Goal: Information Seeking & Learning: Compare options

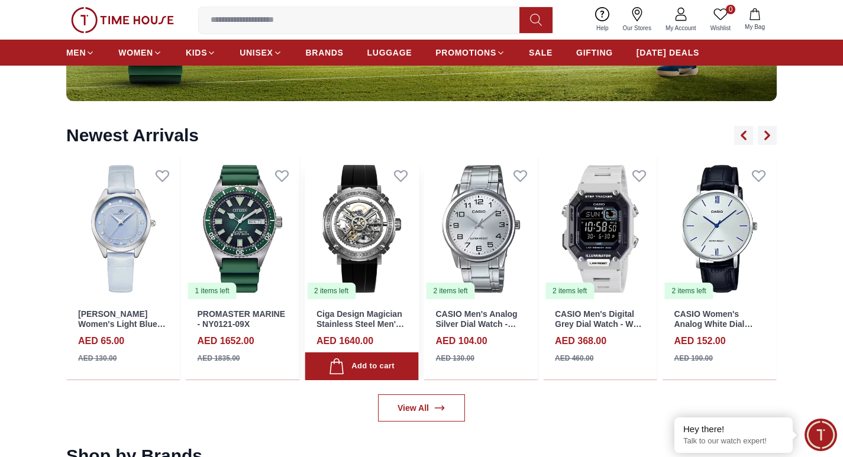
scroll to position [1302, 0]
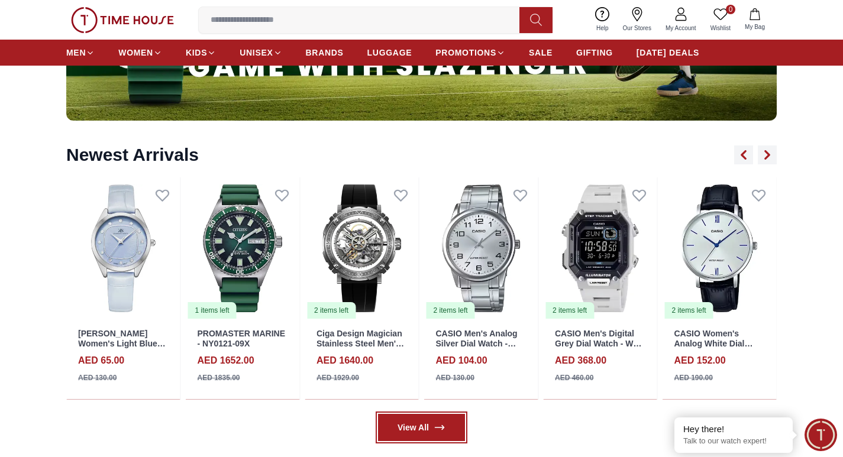
click at [424, 427] on link "View All" at bounding box center [421, 427] width 87 height 27
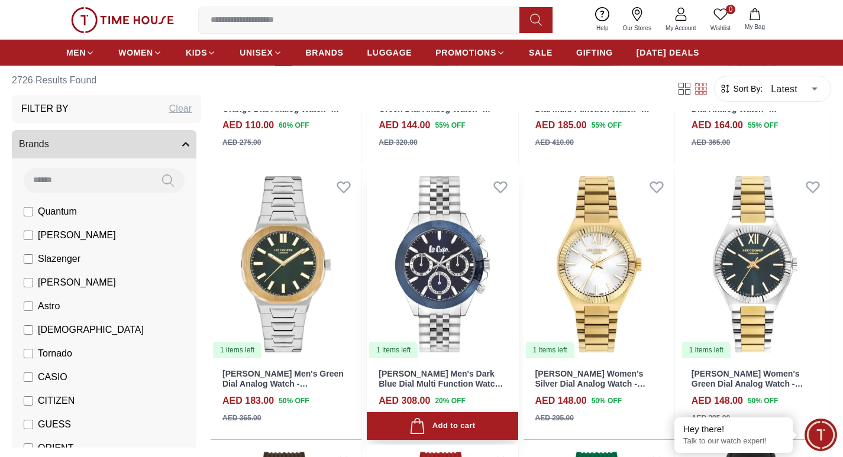
scroll to position [887, 0]
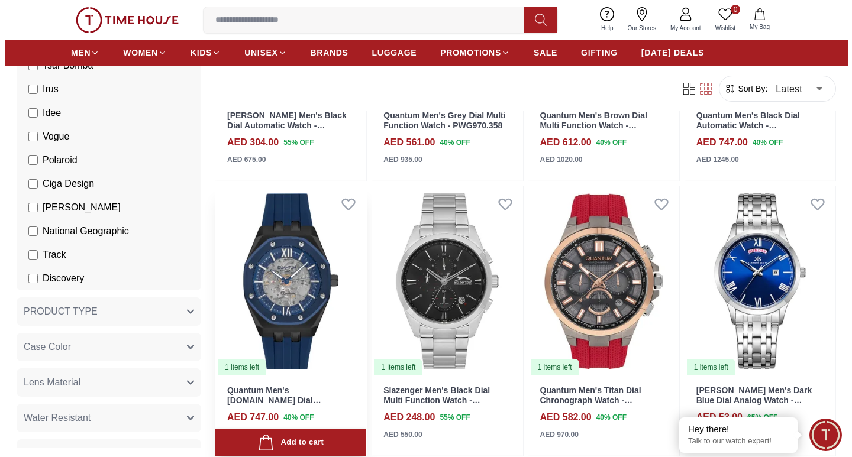
scroll to position [592, 0]
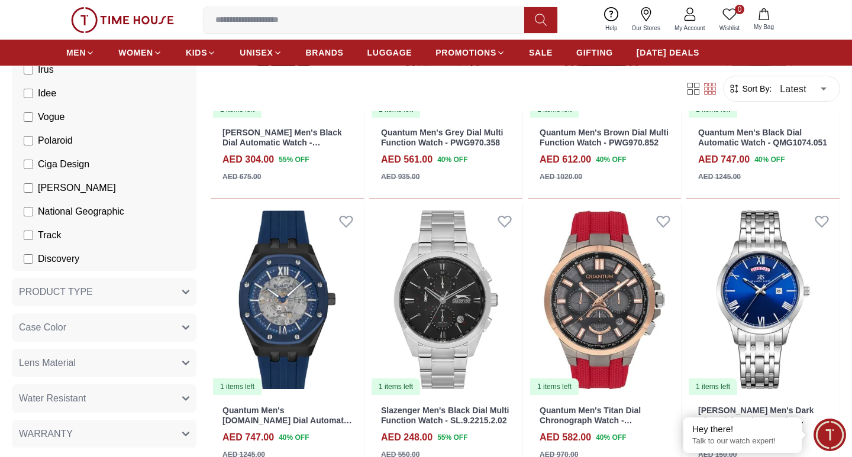
click at [796, 91] on body "100% Genuine products with International Warranty Shop From [GEOGRAPHIC_DATA] |…" at bounding box center [426, 62] width 852 height 3439
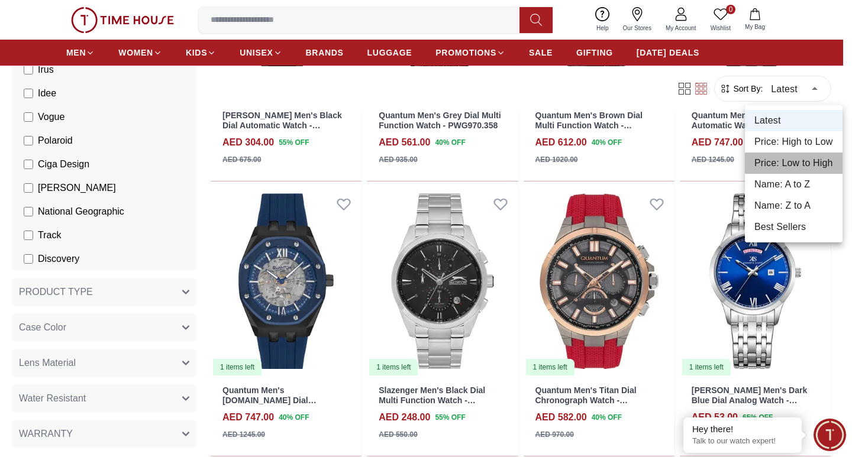
click at [801, 162] on li "Price: Low to High" at bounding box center [794, 163] width 98 height 21
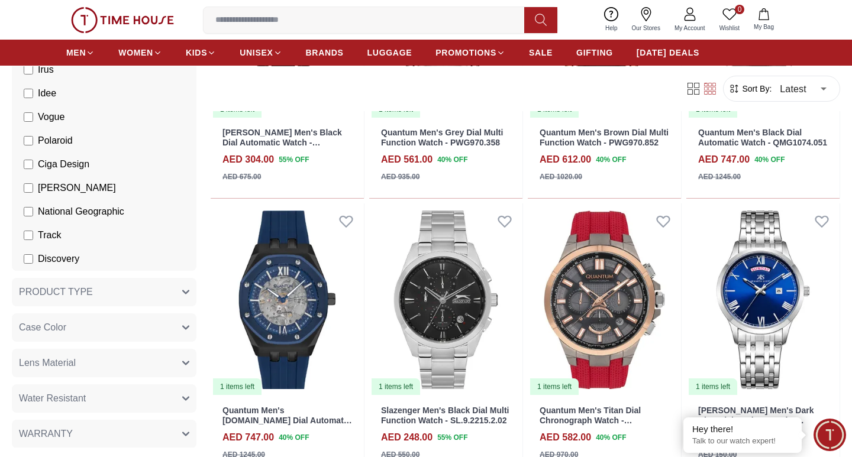
type input "*"
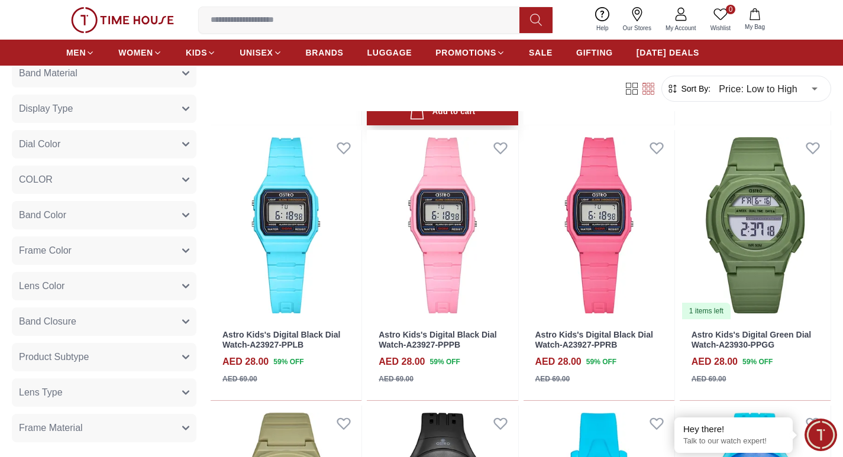
scroll to position [887, 0]
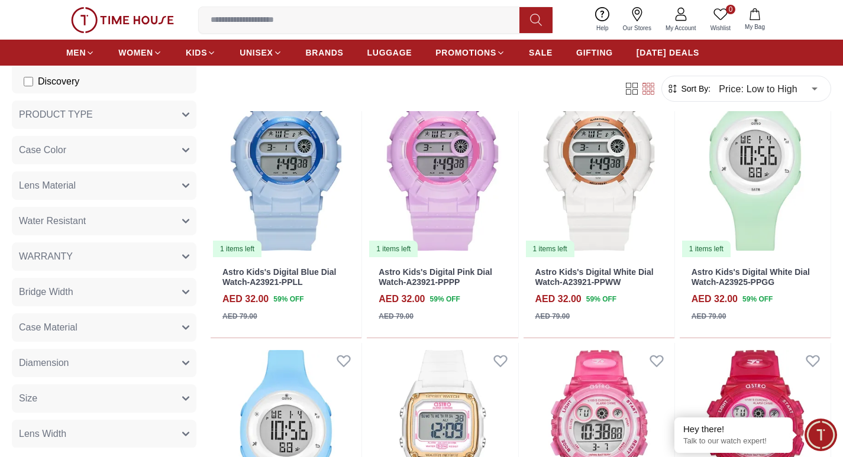
scroll to position [710, 0]
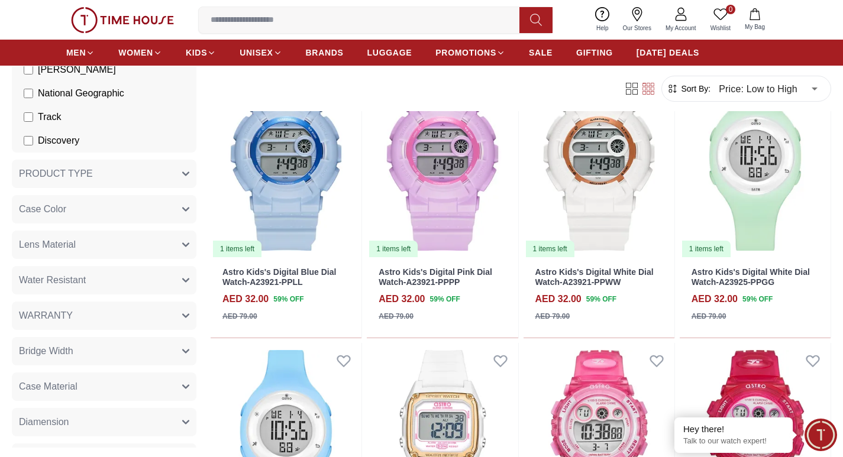
click at [87, 212] on button "Case Color" at bounding box center [104, 209] width 185 height 28
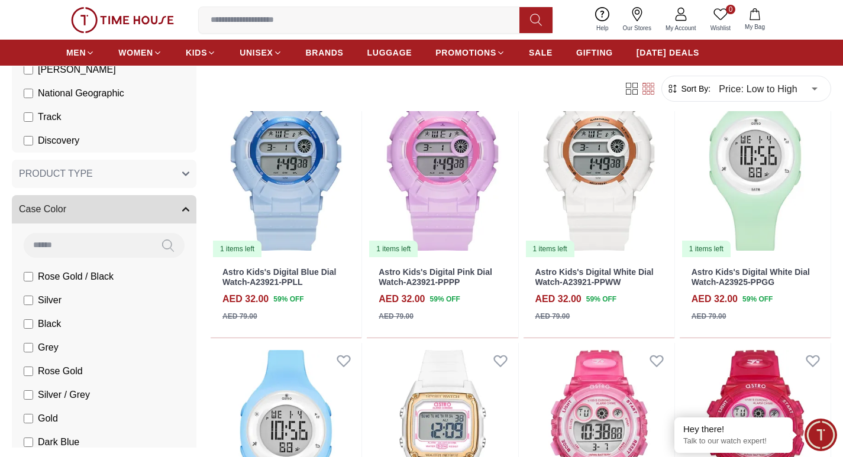
click at [87, 211] on button "Case Color" at bounding box center [104, 209] width 185 height 28
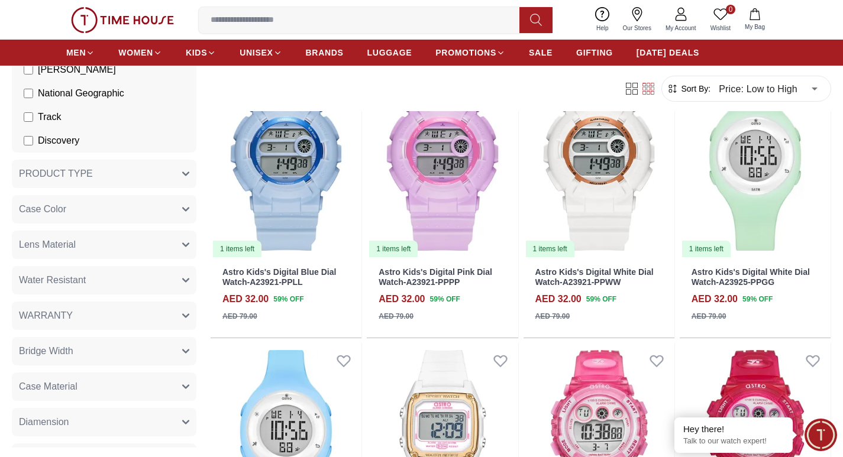
click at [101, 183] on button "PRODUCT TYPE" at bounding box center [104, 174] width 185 height 28
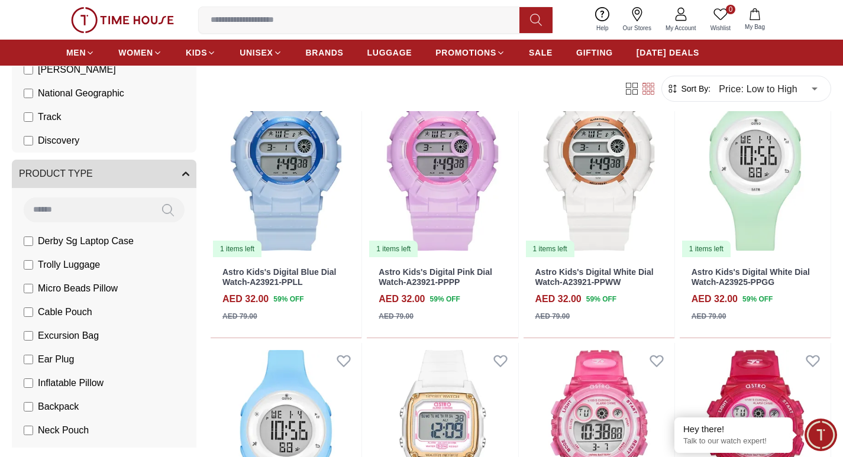
click at [106, 171] on button "PRODUCT TYPE" at bounding box center [104, 174] width 185 height 28
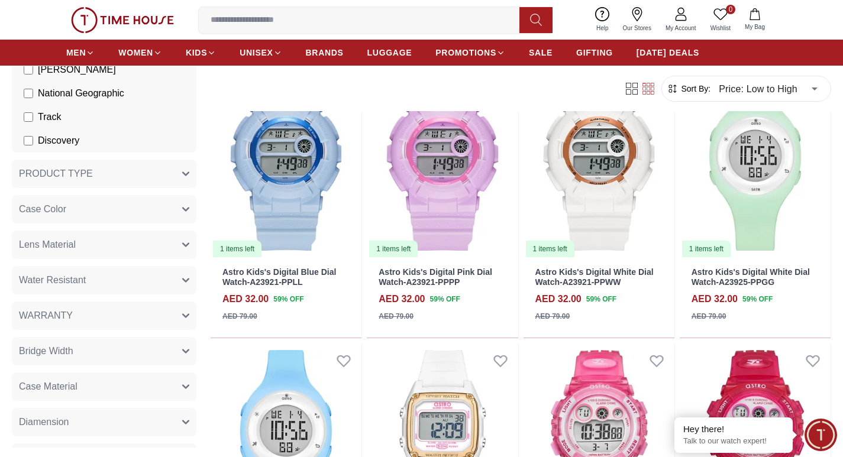
click at [106, 171] on button "PRODUCT TYPE" at bounding box center [104, 174] width 185 height 28
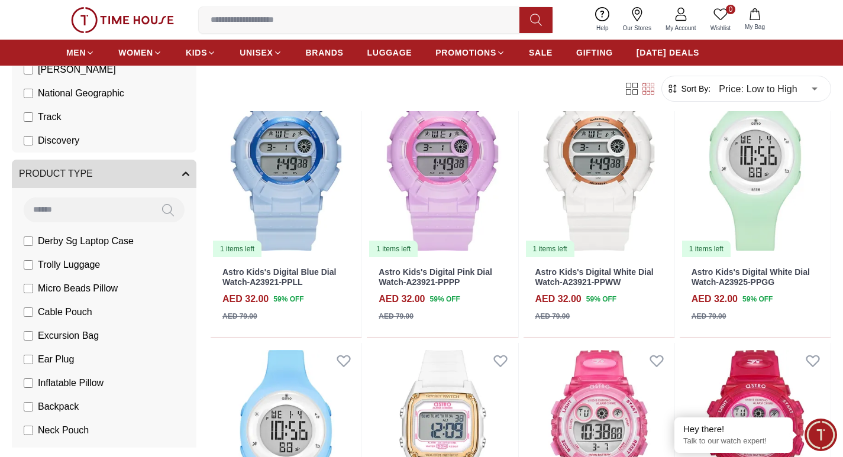
click at [106, 171] on button "PRODUCT TYPE" at bounding box center [104, 174] width 185 height 28
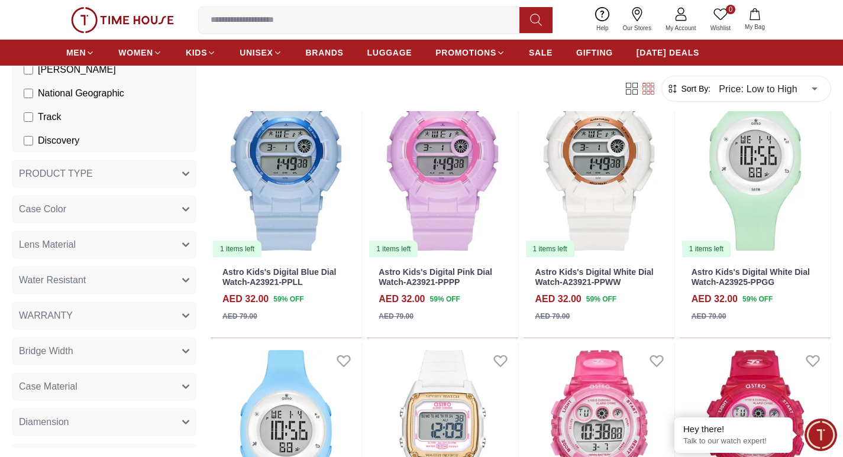
click at [83, 385] on button "Case Material" at bounding box center [104, 387] width 185 height 28
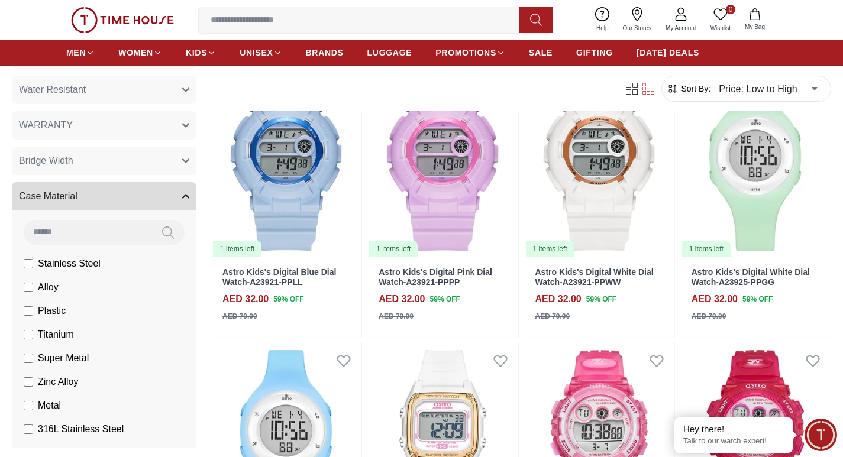
scroll to position [947, 0]
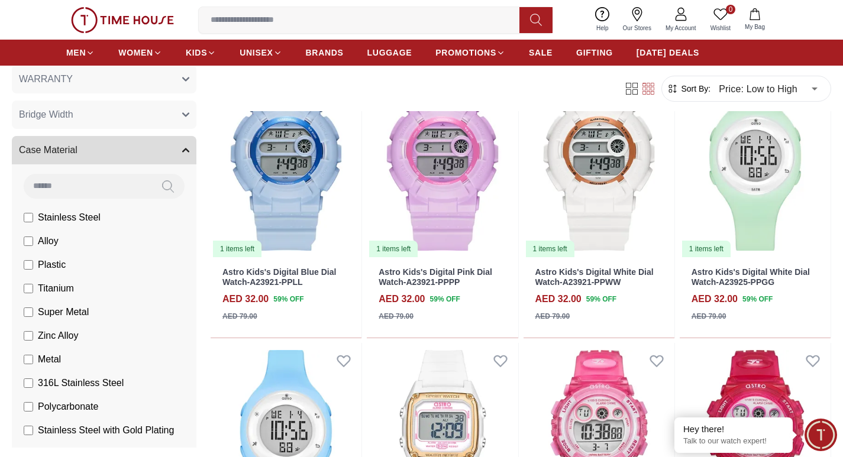
click at [99, 144] on button "Case Material" at bounding box center [104, 150] width 185 height 28
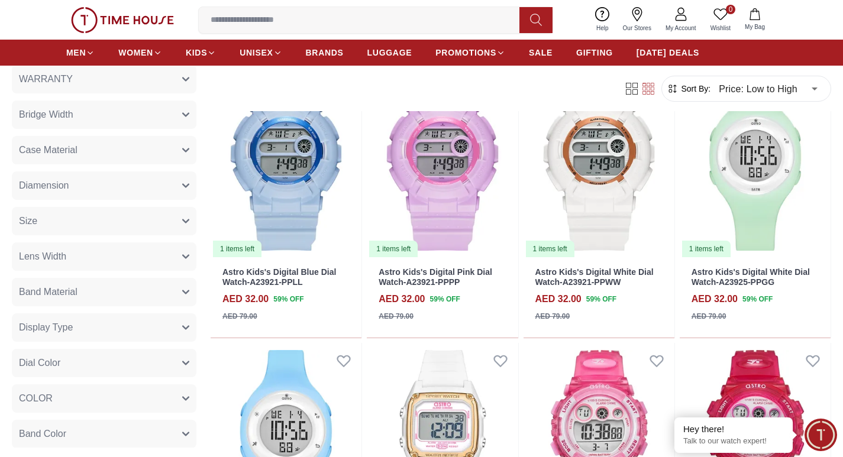
click at [84, 223] on button "Size" at bounding box center [104, 221] width 185 height 28
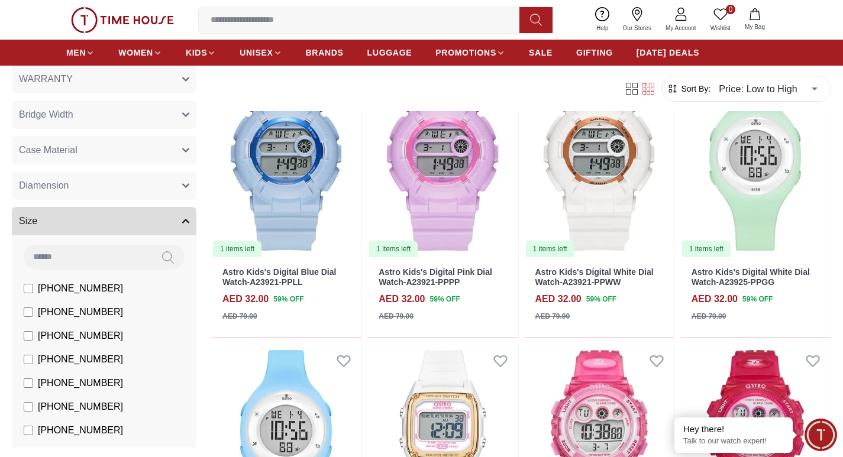
click at [85, 222] on button "Size" at bounding box center [104, 221] width 185 height 28
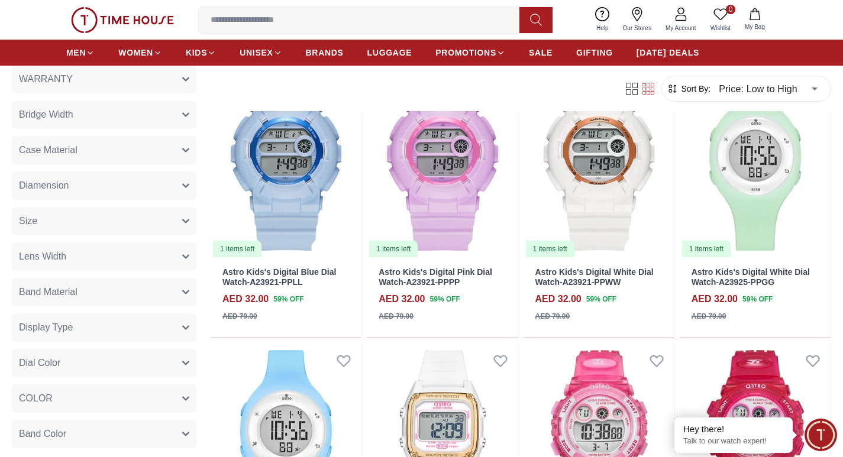
click at [83, 256] on button "Lens Width" at bounding box center [104, 257] width 185 height 28
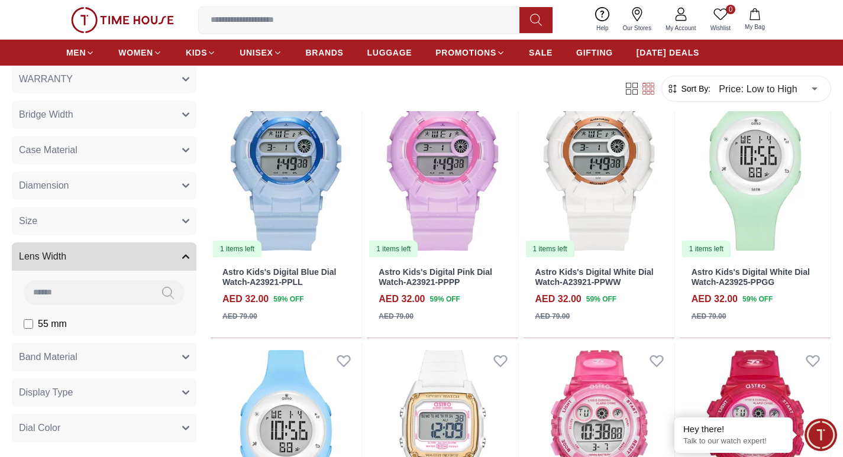
click at [83, 256] on button "Lens Width" at bounding box center [104, 257] width 185 height 28
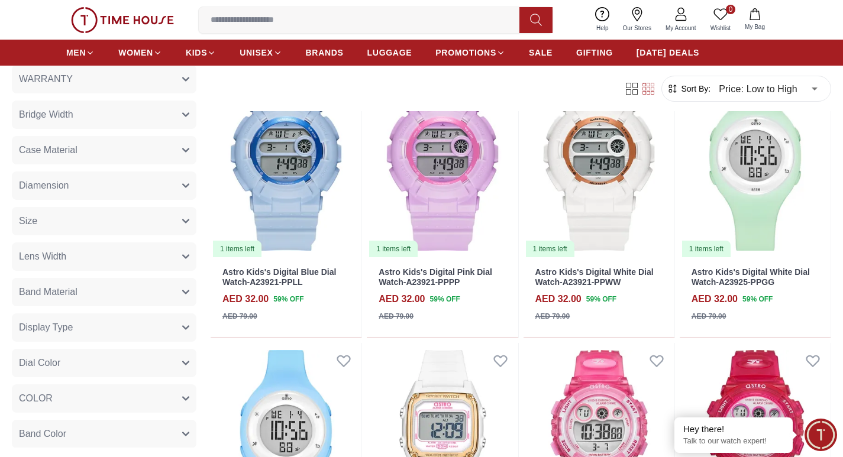
click at [69, 296] on span "Band Material" at bounding box center [48, 292] width 59 height 14
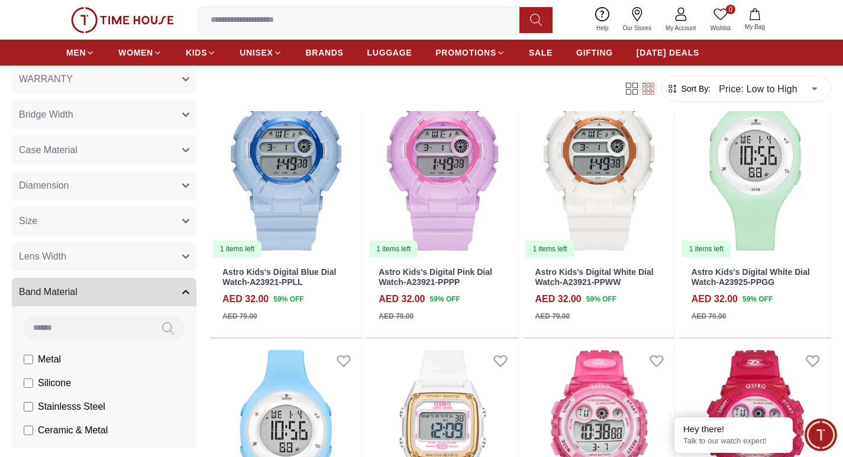
click at [70, 295] on span "Band Material" at bounding box center [48, 292] width 59 height 14
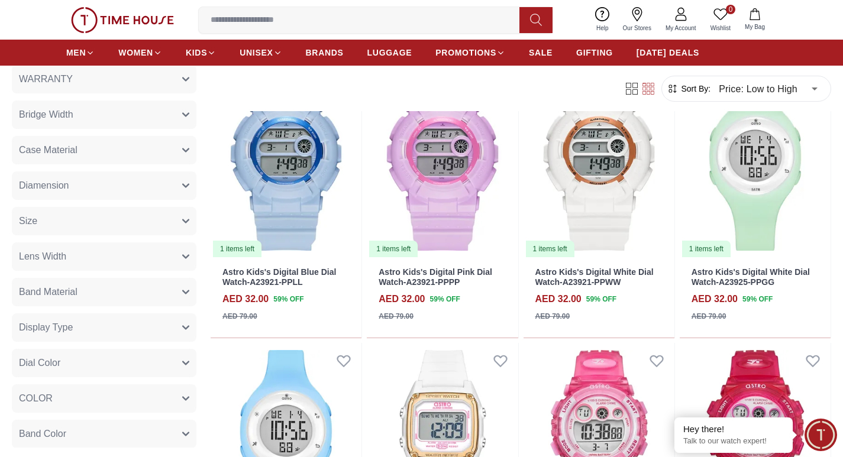
scroll to position [1006, 0]
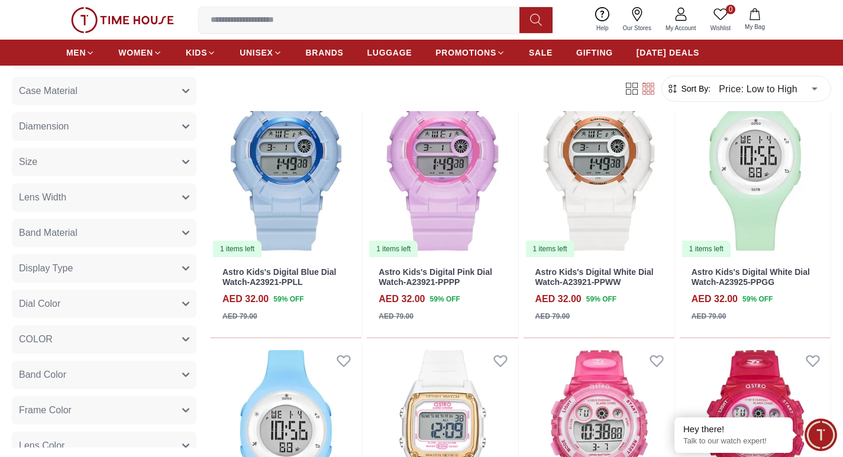
click at [76, 272] on button "Display Type" at bounding box center [104, 268] width 185 height 28
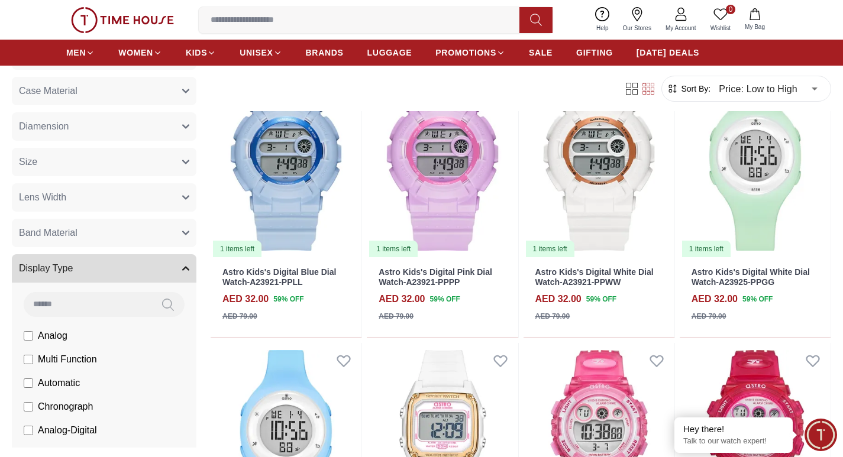
click at [76, 272] on button "Display Type" at bounding box center [104, 268] width 185 height 28
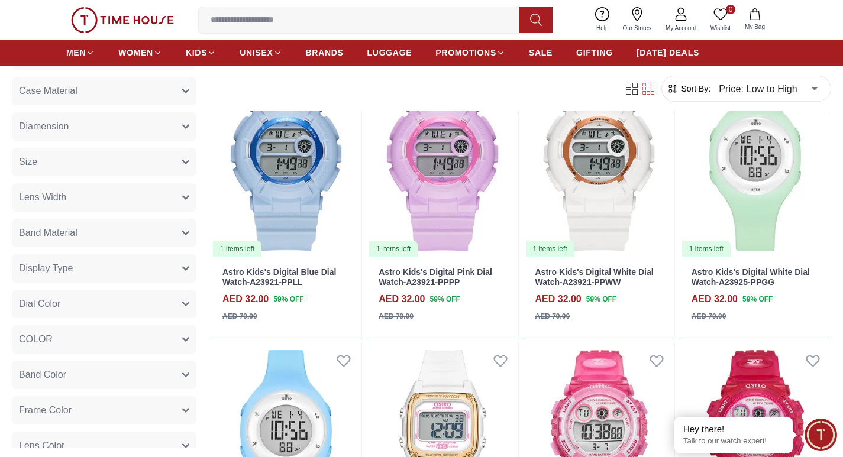
click at [72, 305] on button "Dial Color" at bounding box center [104, 304] width 185 height 28
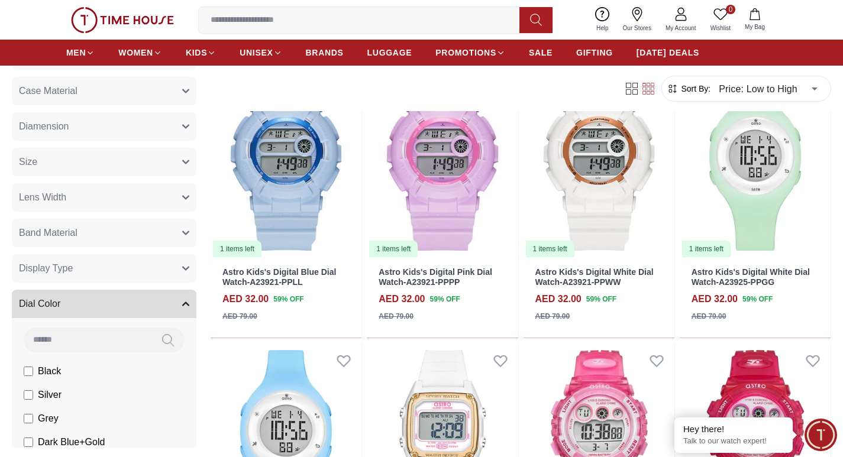
click at [72, 305] on button "Dial Color" at bounding box center [104, 304] width 185 height 28
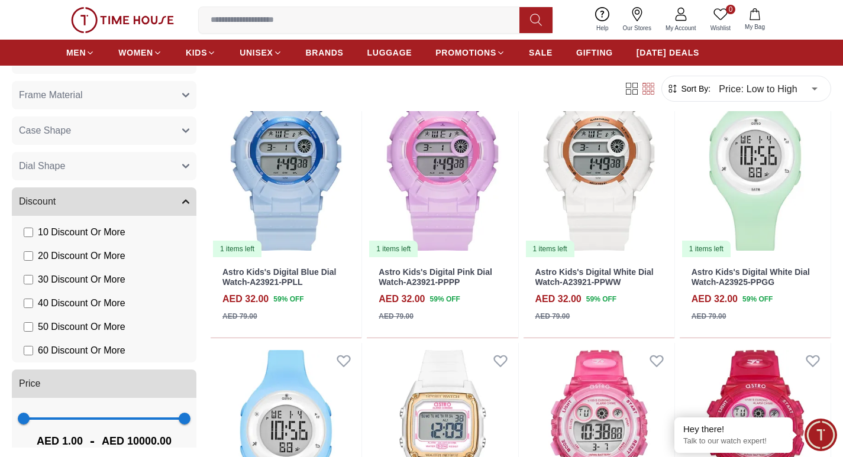
scroll to position [1521, 0]
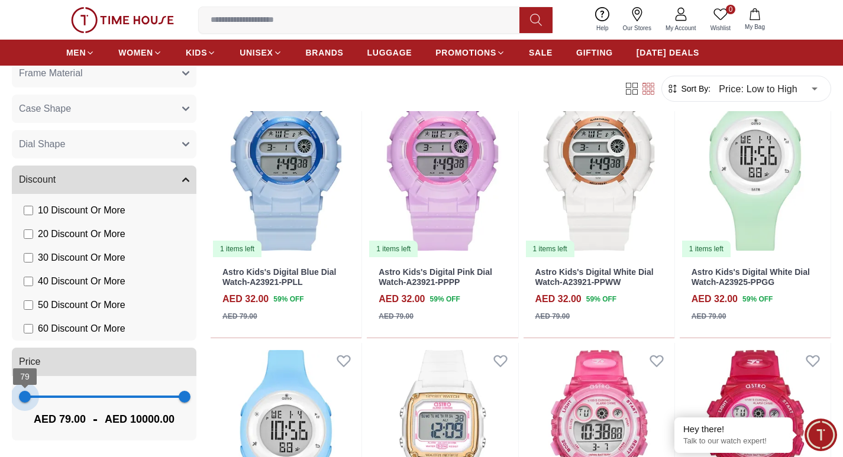
type input "***"
click at [25, 398] on span "118" at bounding box center [26, 397] width 12 height 12
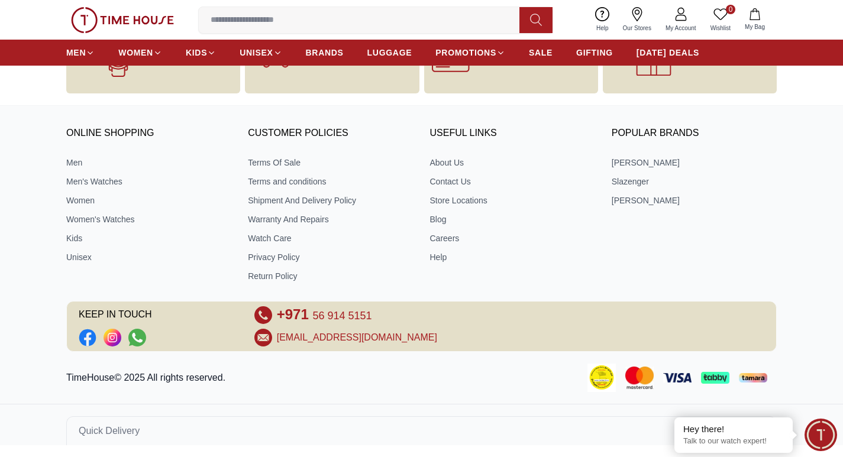
scroll to position [507, 0]
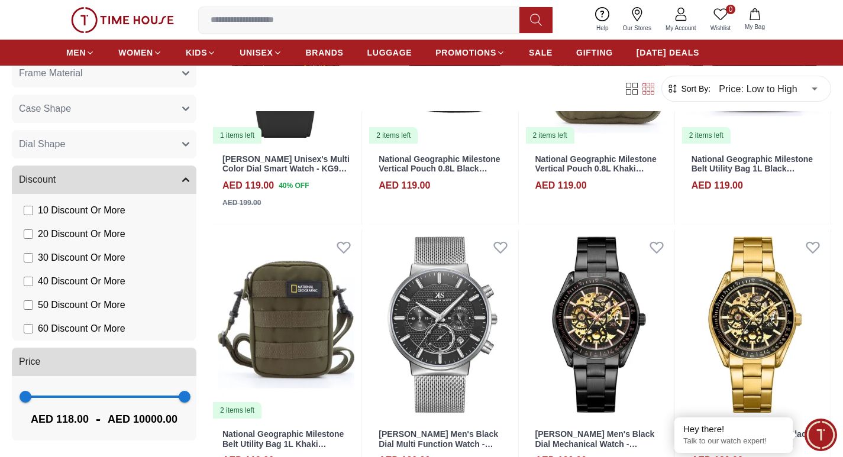
scroll to position [592, 0]
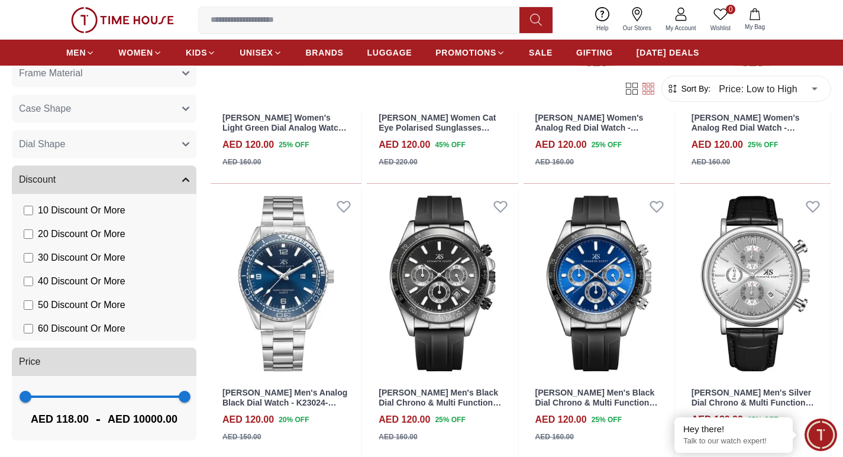
scroll to position [2248, 0]
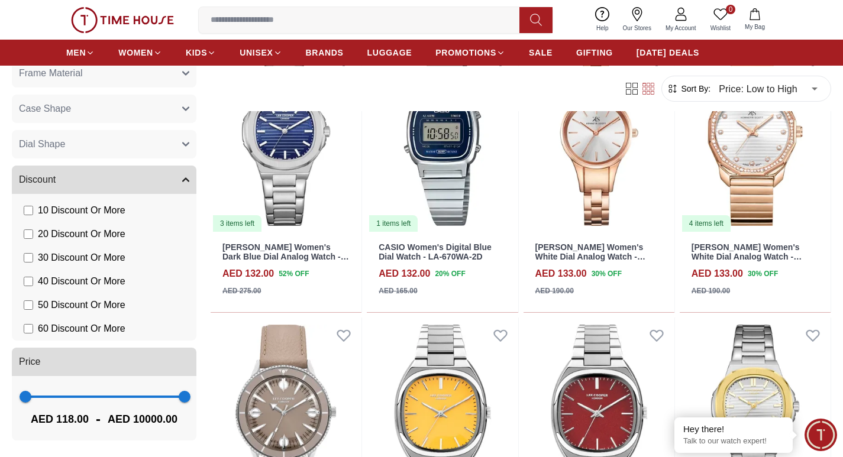
scroll to position [9510, 0]
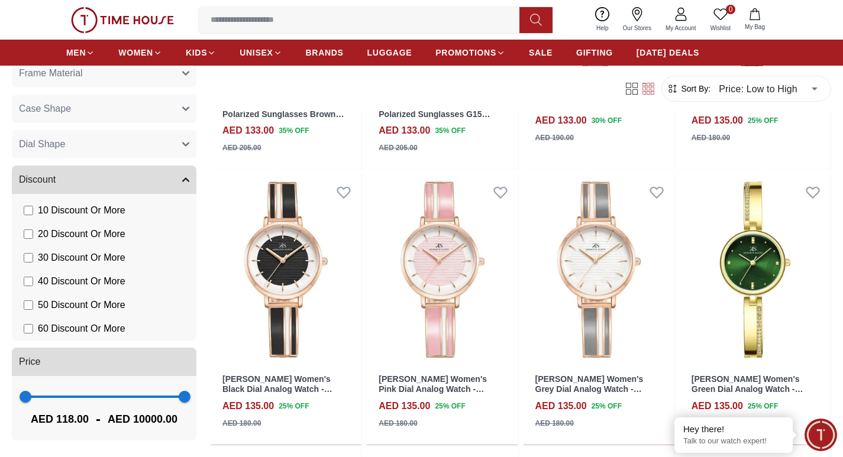
scroll to position [10869, 0]
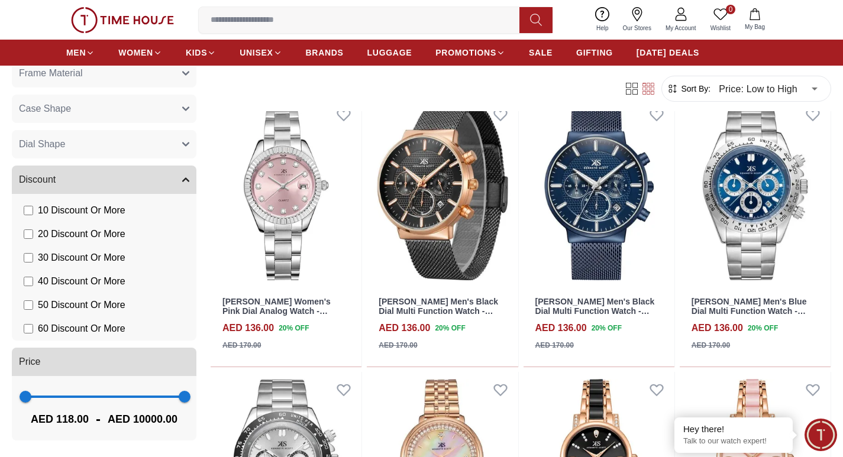
scroll to position [12115, 0]
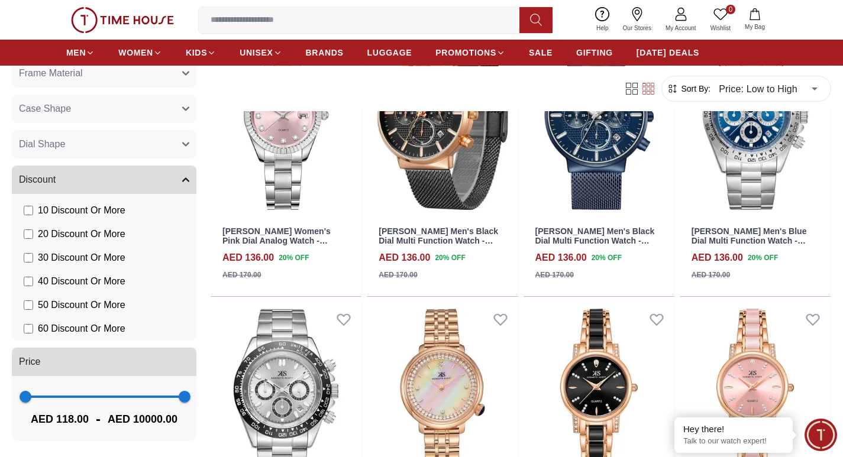
scroll to position [12340, 0]
